Goal: Navigation & Orientation: Find specific page/section

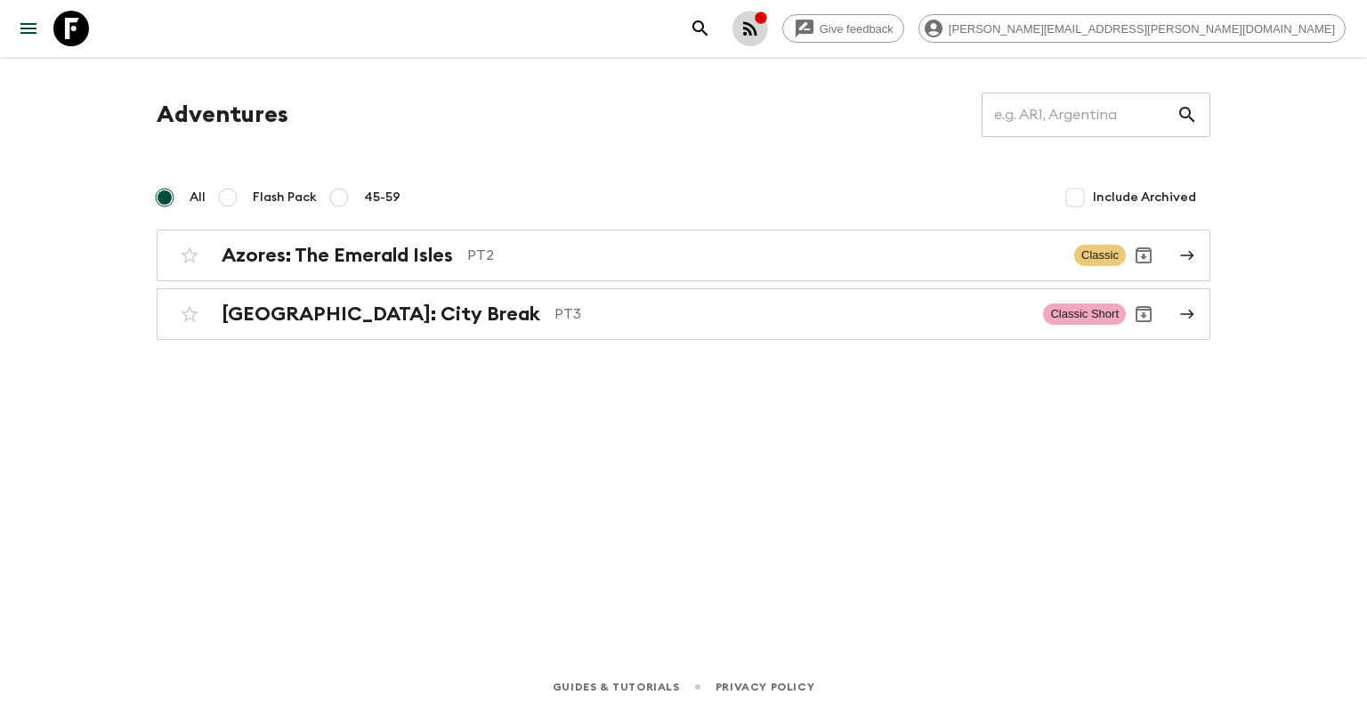
click at [768, 30] on button "button" at bounding box center [750, 29] width 36 height 36
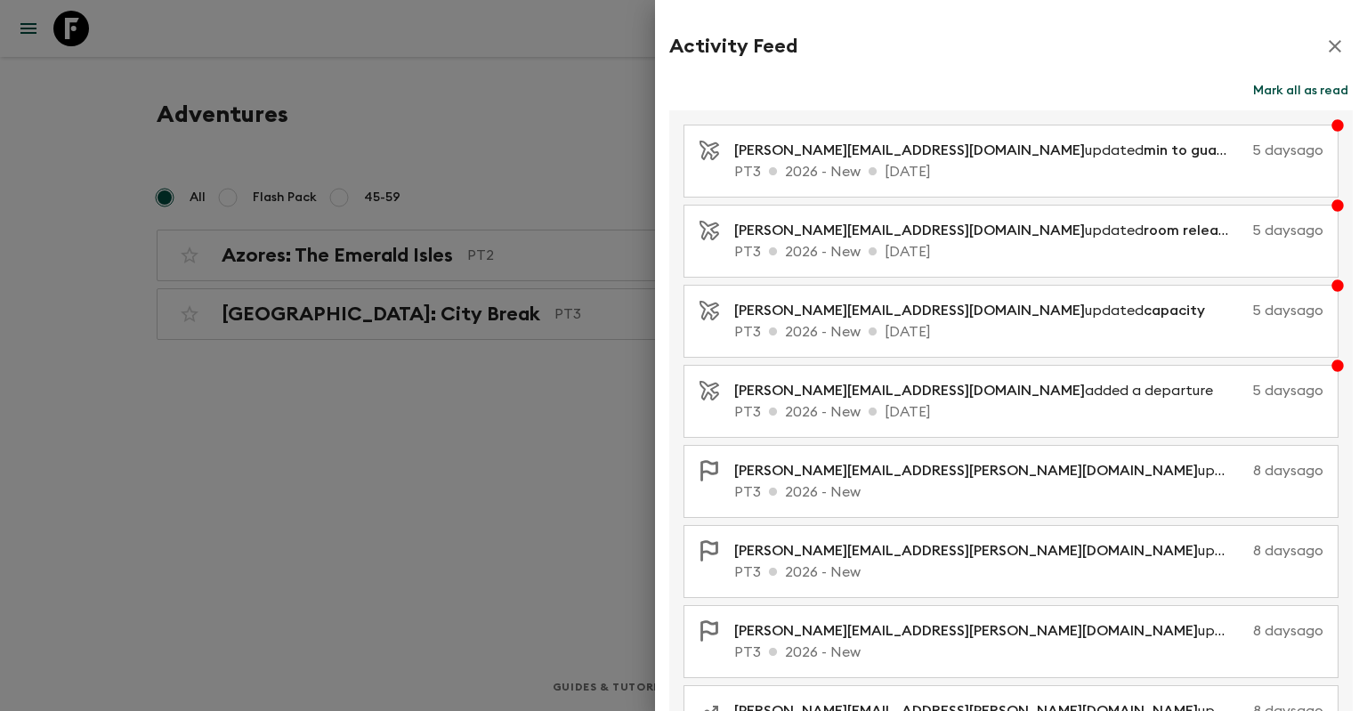
click at [449, 490] on div at bounding box center [683, 355] width 1367 height 711
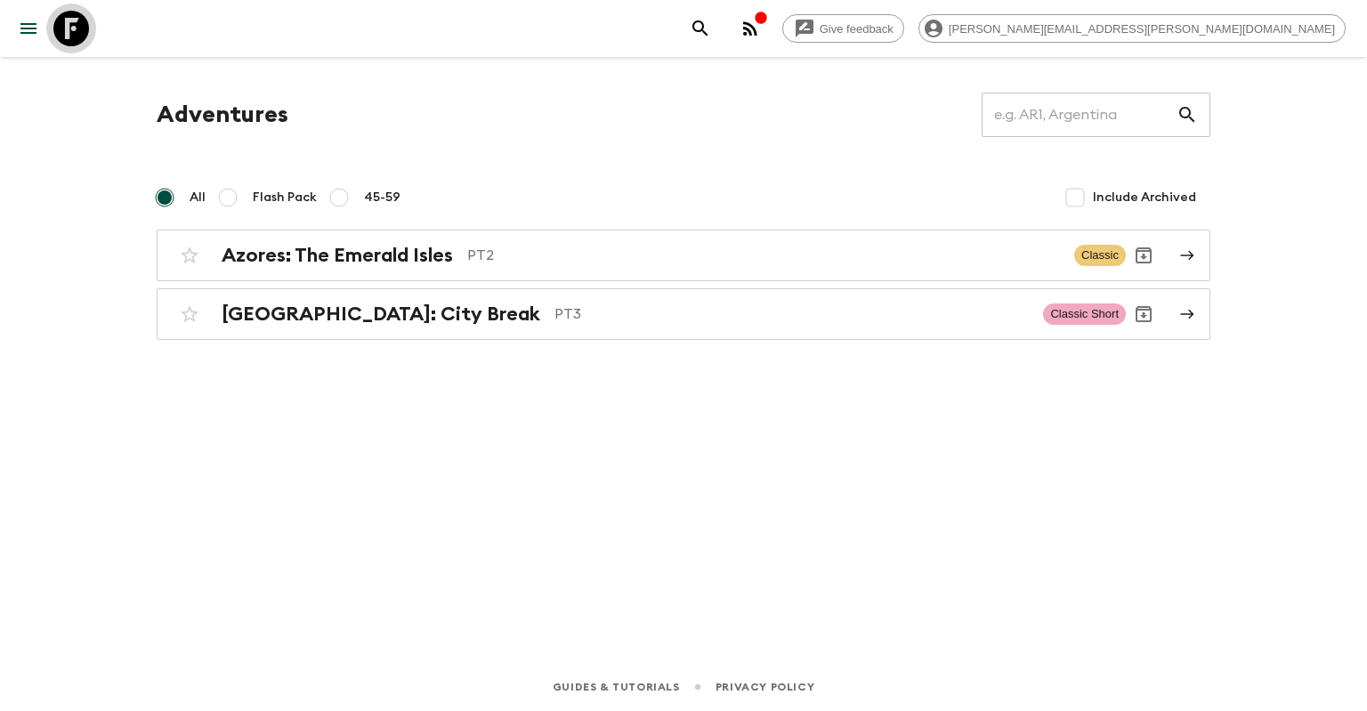
click at [69, 22] on icon at bounding box center [71, 29] width 36 height 36
